Goal: Transaction & Acquisition: Download file/media

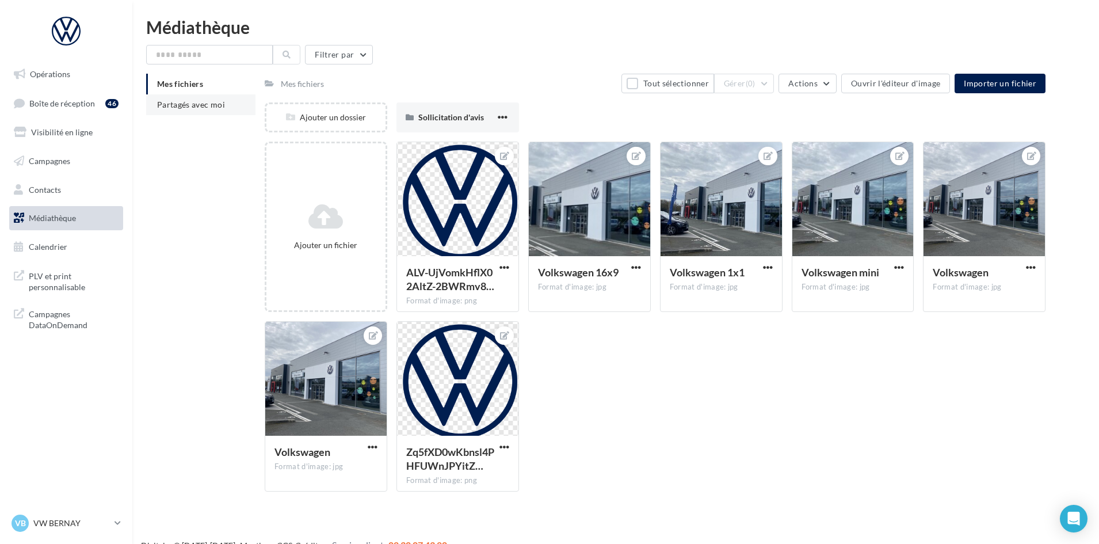
click at [203, 103] on span "Partagés avec moi" at bounding box center [191, 105] width 68 height 10
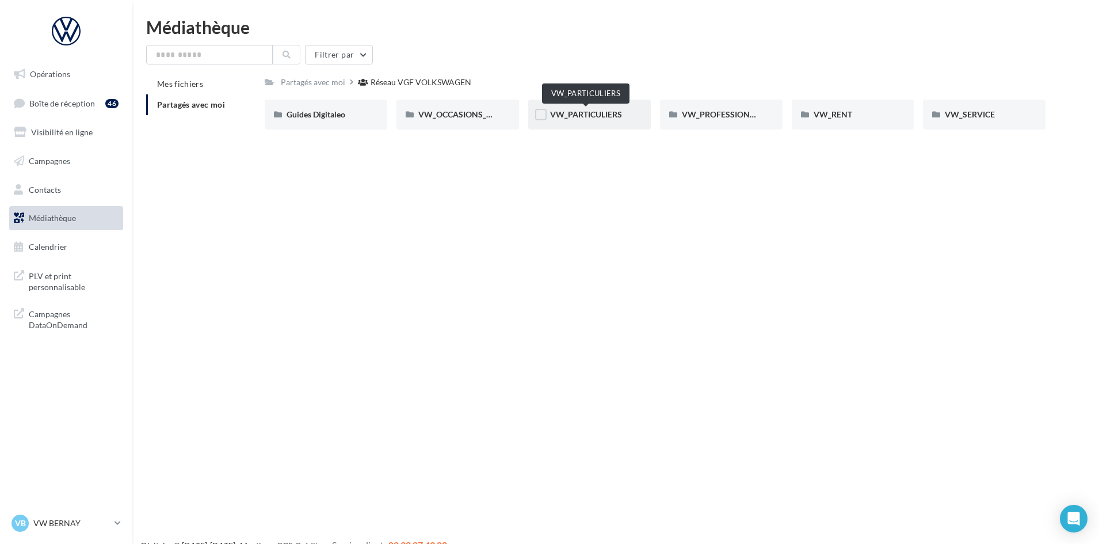
click at [577, 114] on span "VW_PARTICULIERS" at bounding box center [586, 114] width 72 height 10
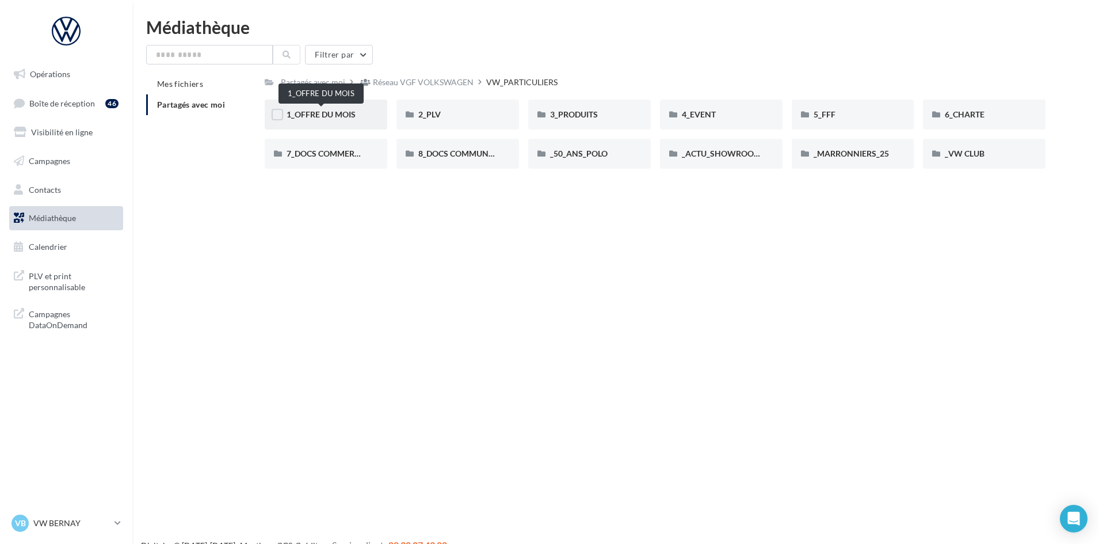
click at [345, 110] on span "1_OFFRE DU MOIS" at bounding box center [321, 114] width 69 height 10
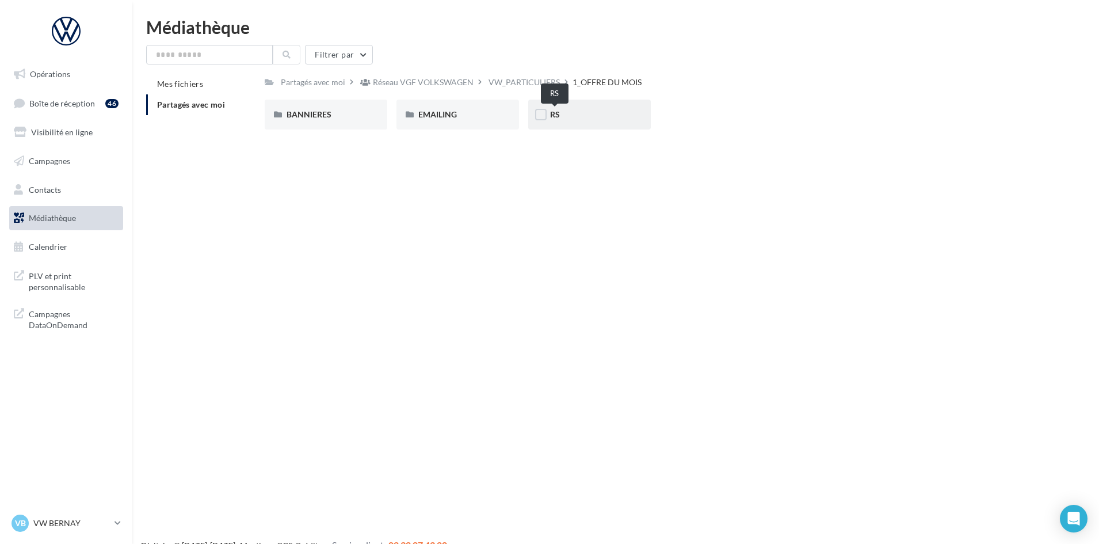
click at [555, 112] on span "RS" at bounding box center [555, 114] width 10 height 10
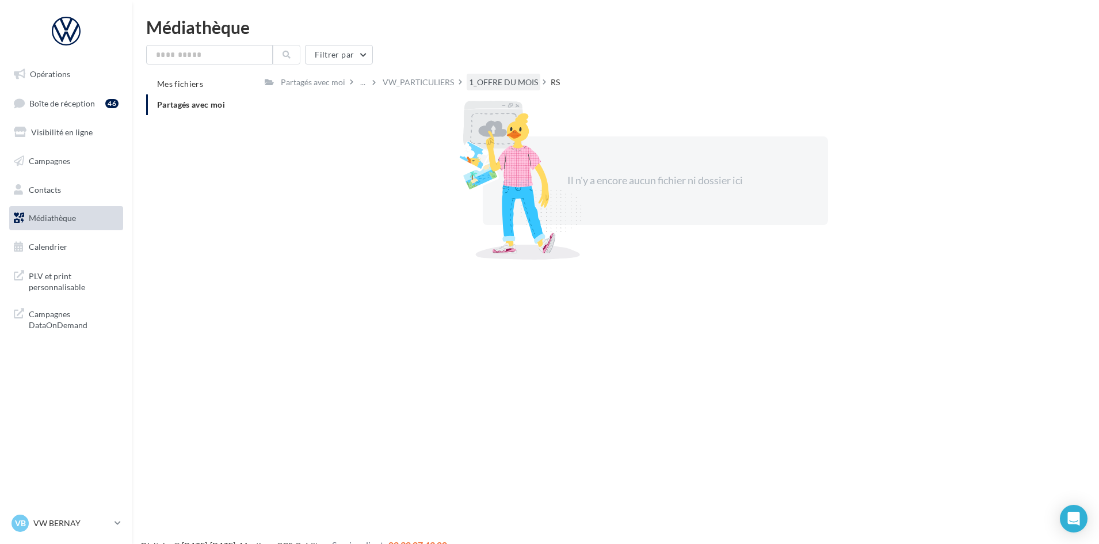
click at [504, 82] on div "1_OFFRE DU MOIS" at bounding box center [503, 83] width 69 height 12
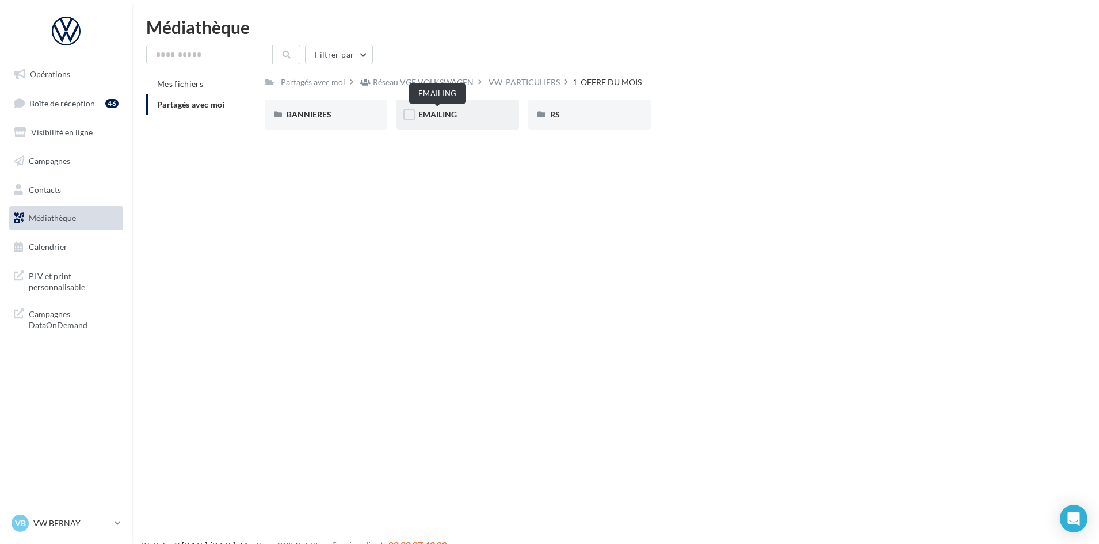
click at [444, 115] on span "EMAILING" at bounding box center [437, 114] width 39 height 10
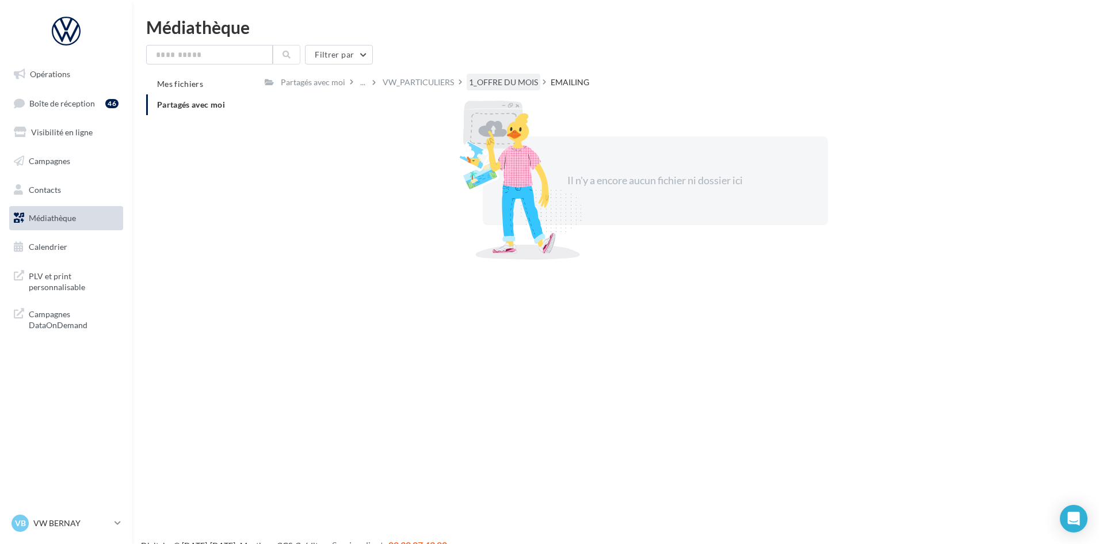
click at [486, 86] on div "1_OFFRE DU MOIS" at bounding box center [503, 83] width 69 height 12
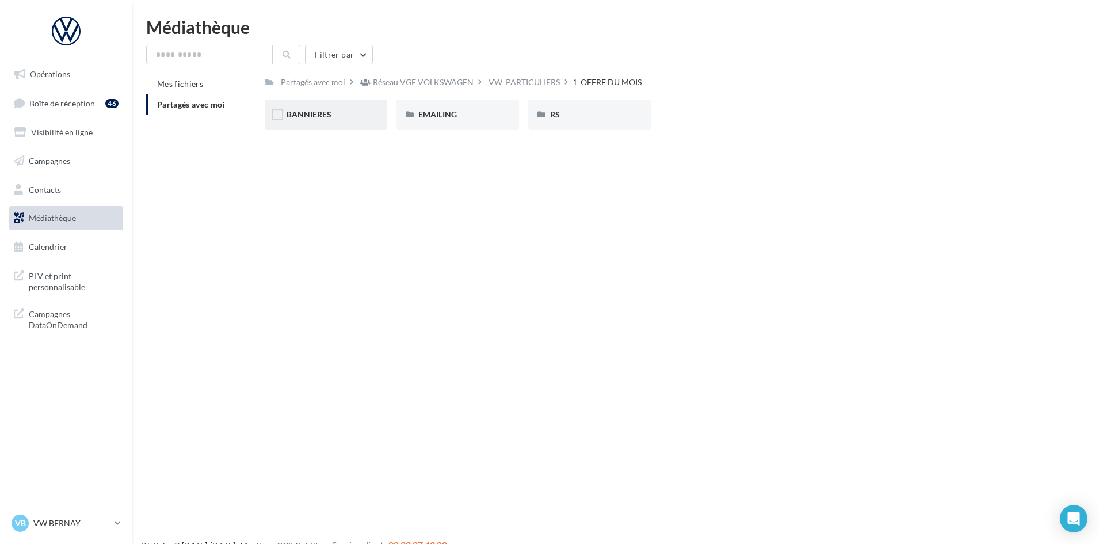
click at [311, 114] on span "BANNIERES" at bounding box center [309, 114] width 45 height 10
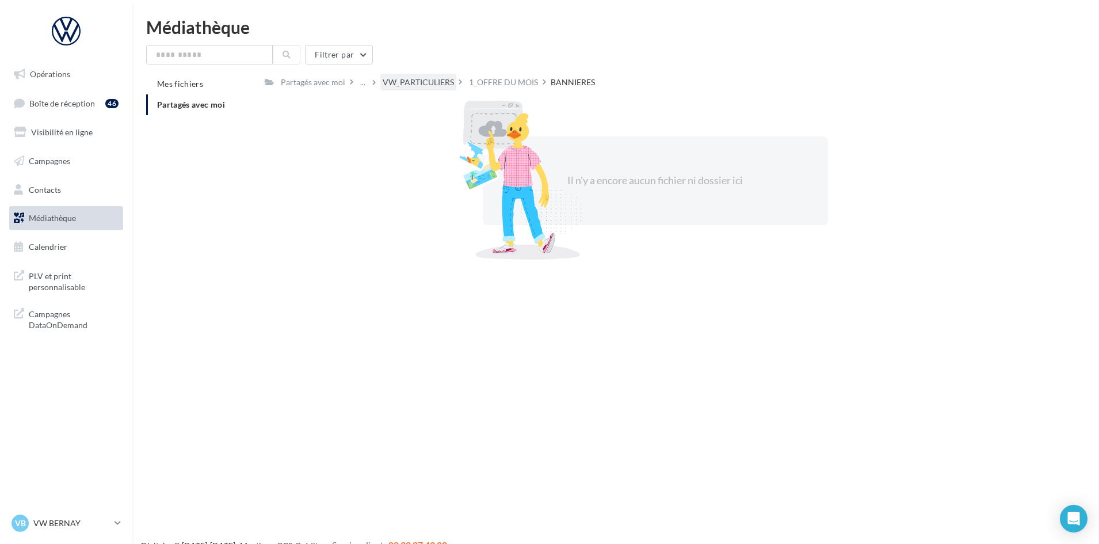
click at [417, 80] on div "VW_PARTICULIERS" at bounding box center [418, 83] width 71 height 12
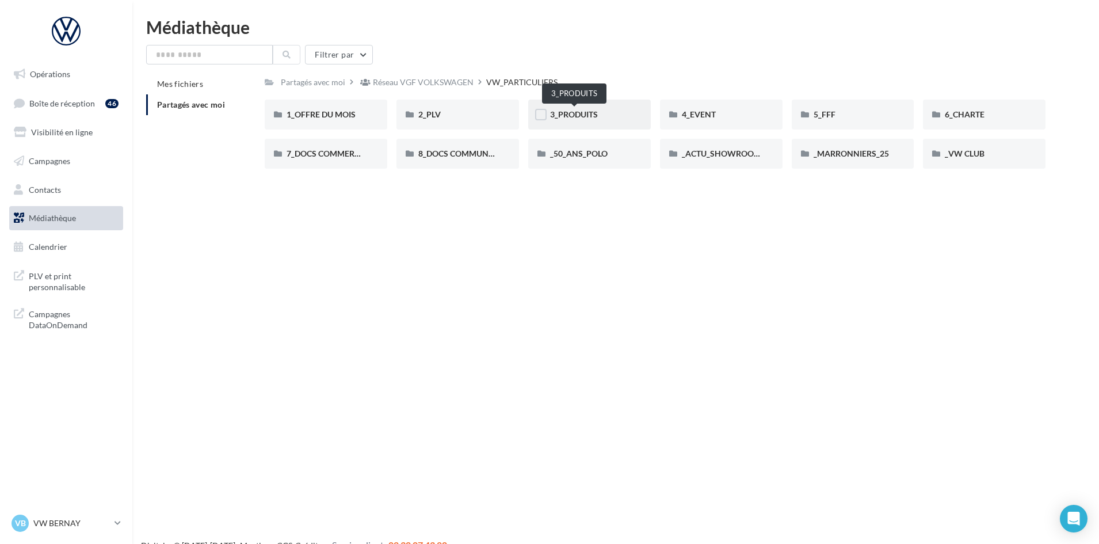
click at [567, 113] on span "3_PRODUITS" at bounding box center [574, 114] width 48 height 10
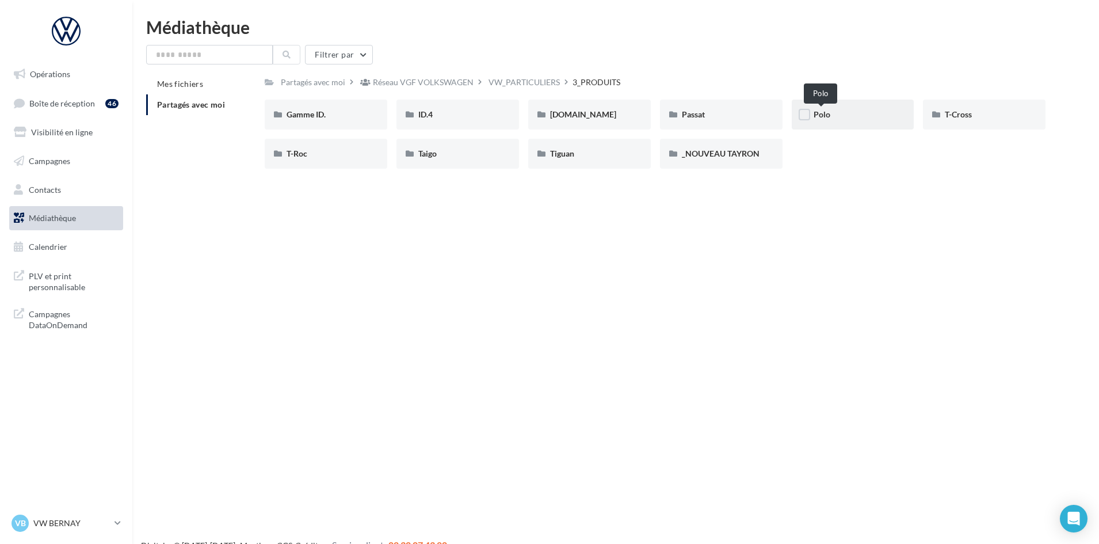
click at [828, 110] on span "Polo" at bounding box center [822, 114] width 17 height 10
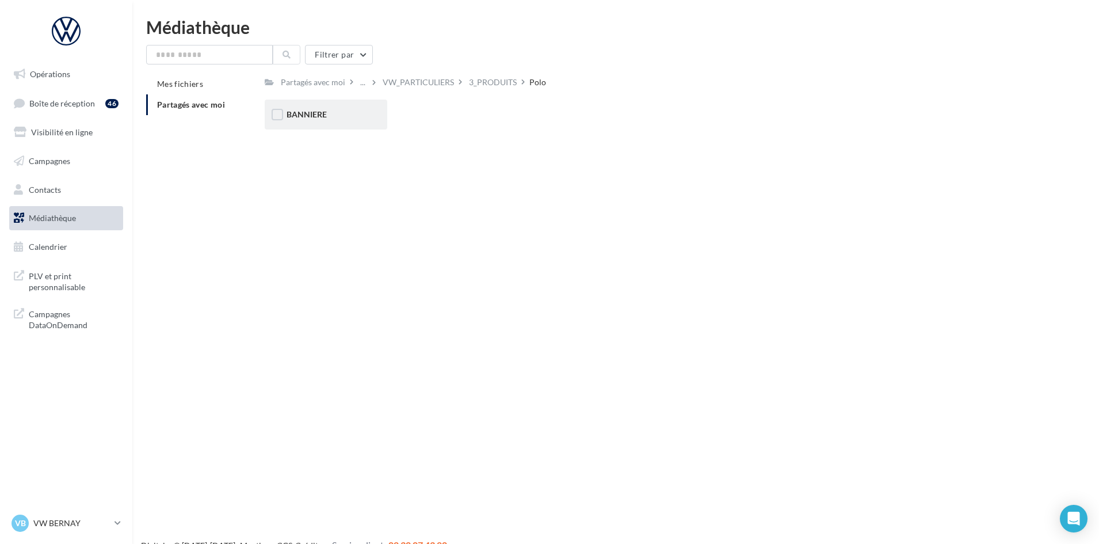
click at [321, 117] on span "BANNIERE" at bounding box center [307, 114] width 40 height 10
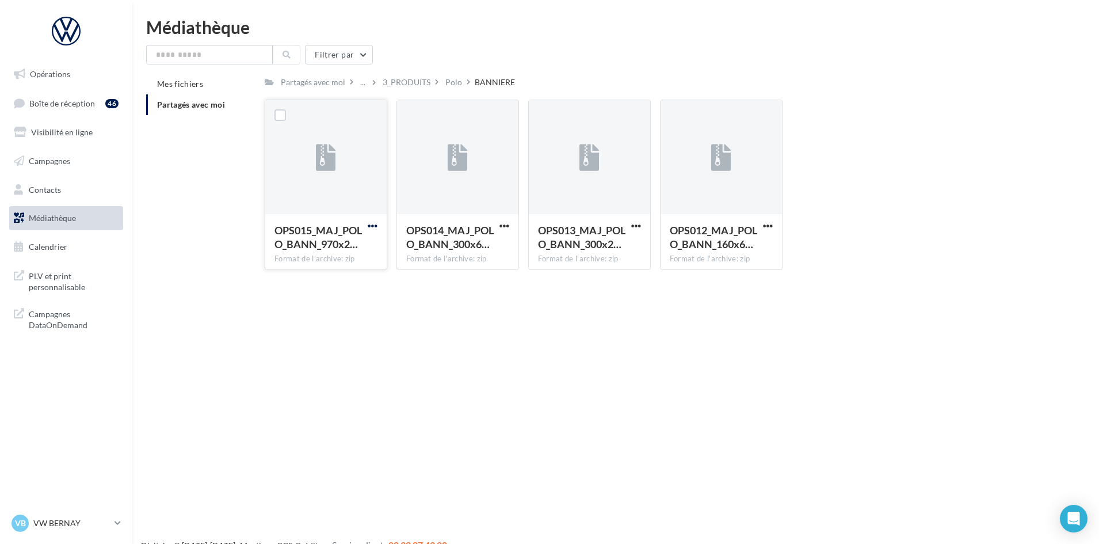
click at [370, 227] on span "button" at bounding box center [373, 226] width 10 height 10
click at [333, 256] on button "Télécharger" at bounding box center [322, 249] width 115 height 30
